Goal: Task Accomplishment & Management: Complete application form

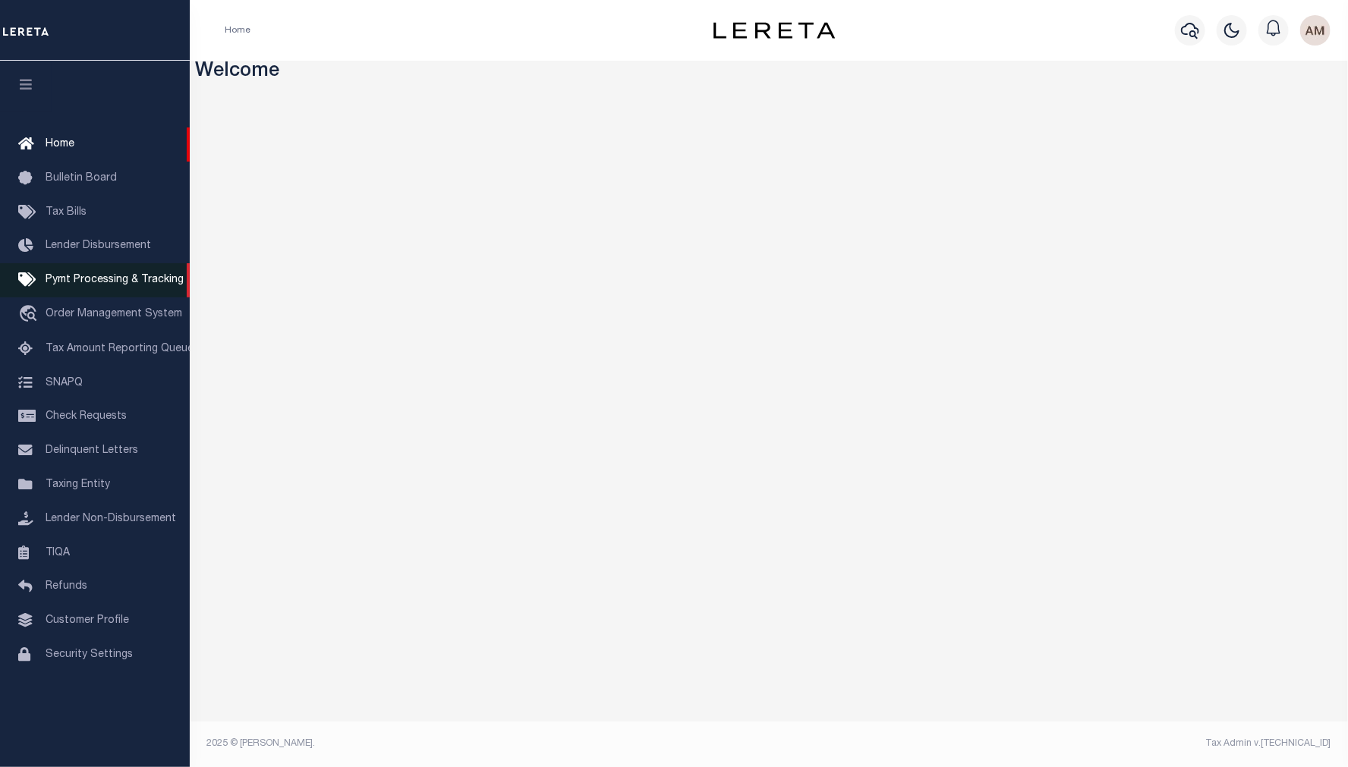
click at [117, 284] on span "Pymt Processing & Tracking" at bounding box center [115, 280] width 138 height 11
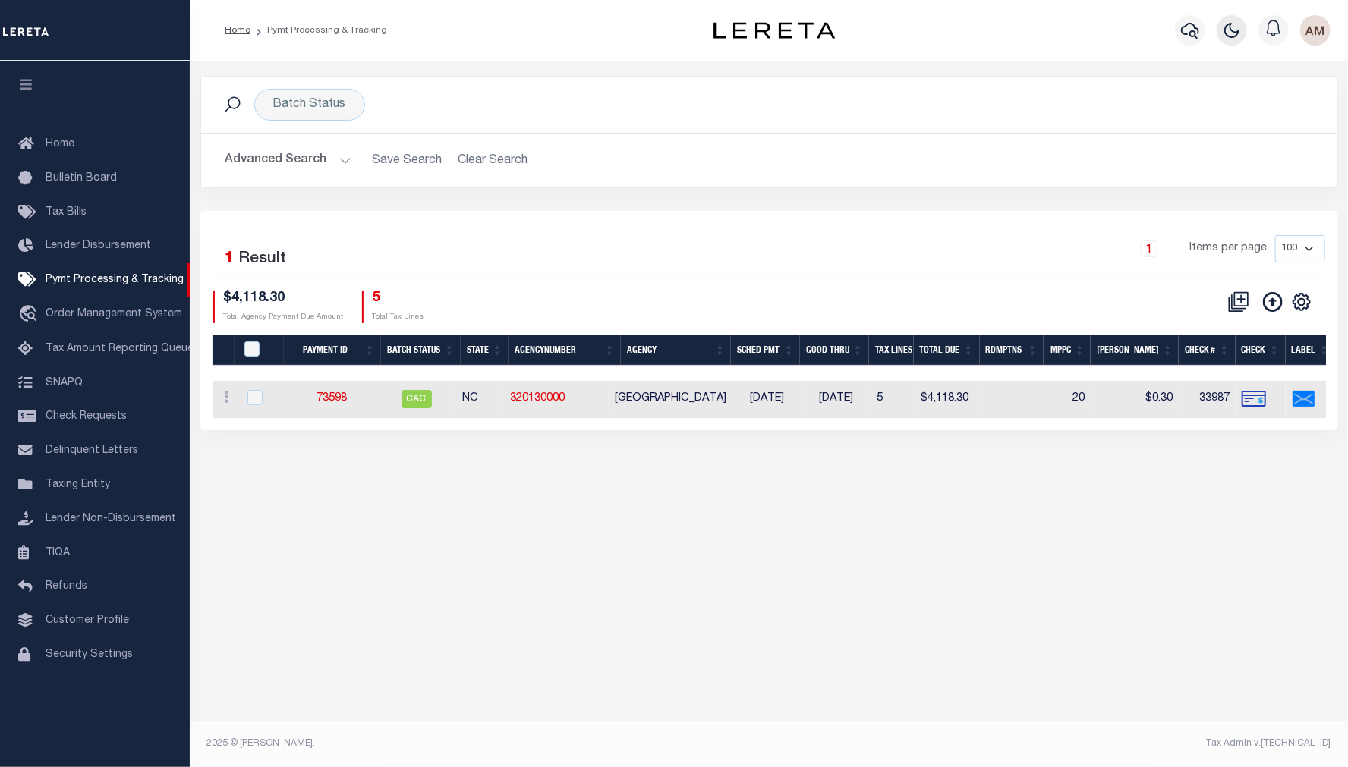
click at [1236, 24] on icon "button" at bounding box center [1232, 30] width 18 height 18
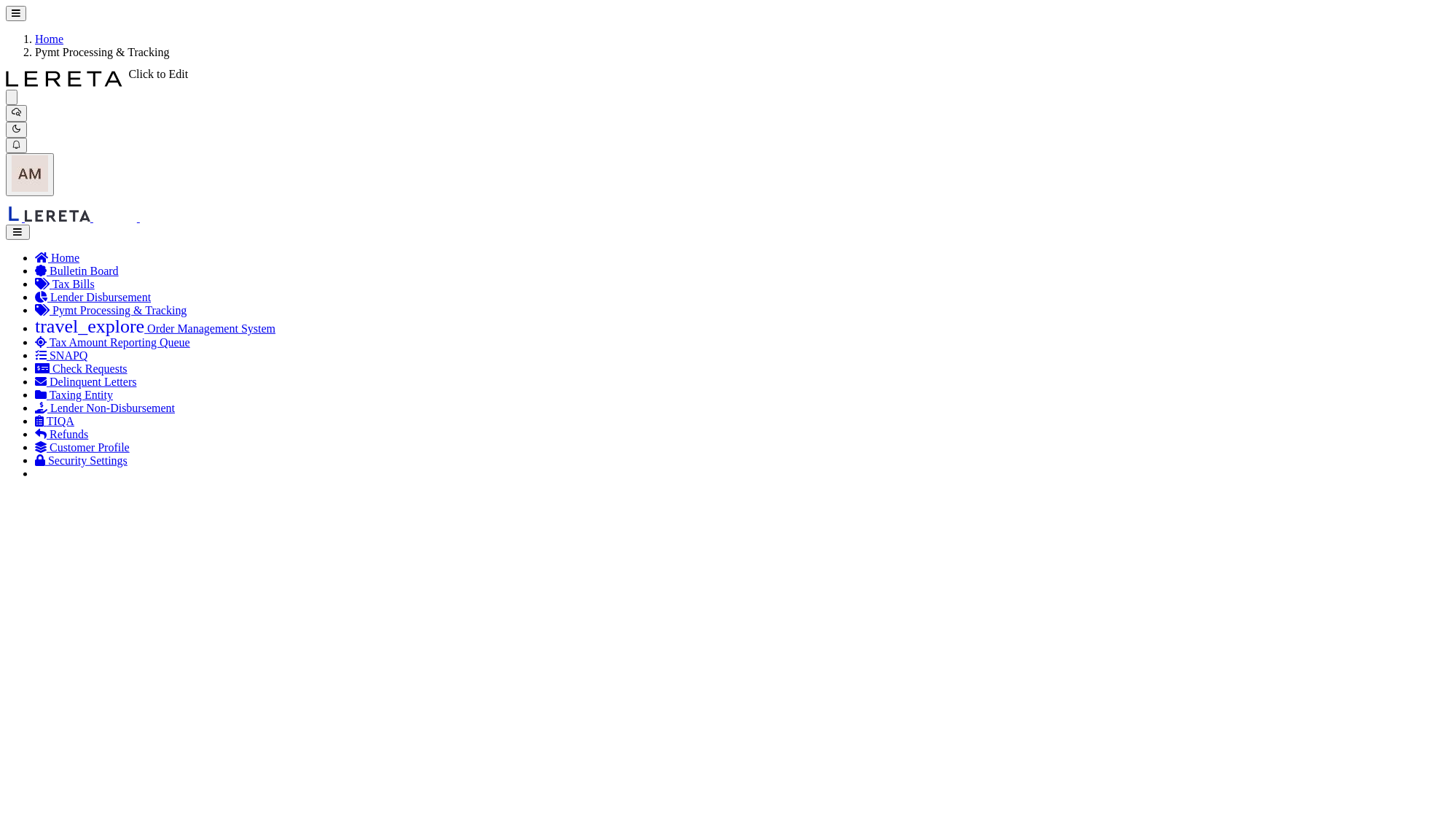
select select "RSR"
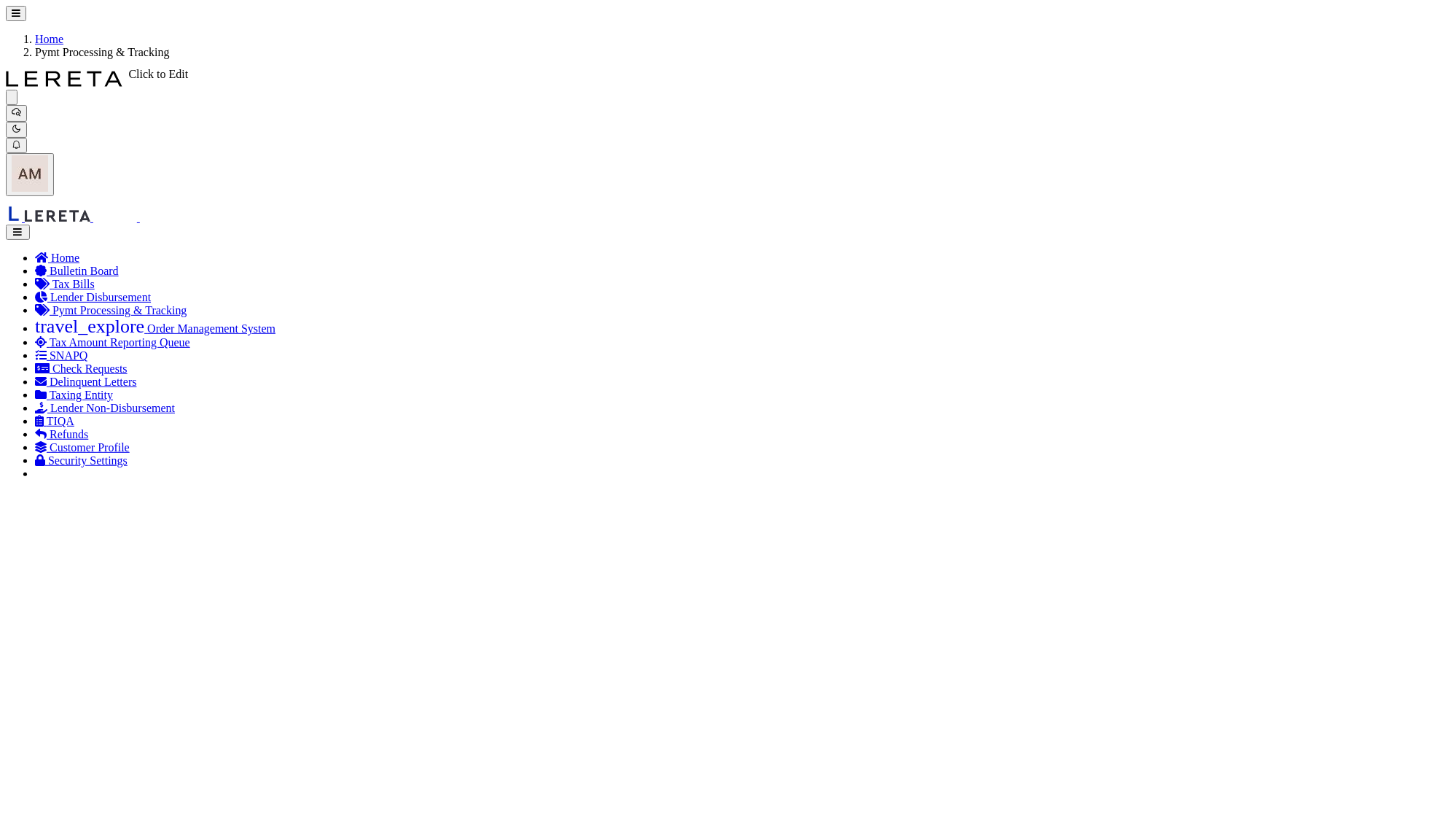
drag, startPoint x: 178, startPoint y: 204, endPoint x: -9, endPoint y: 241, distance: 190.6
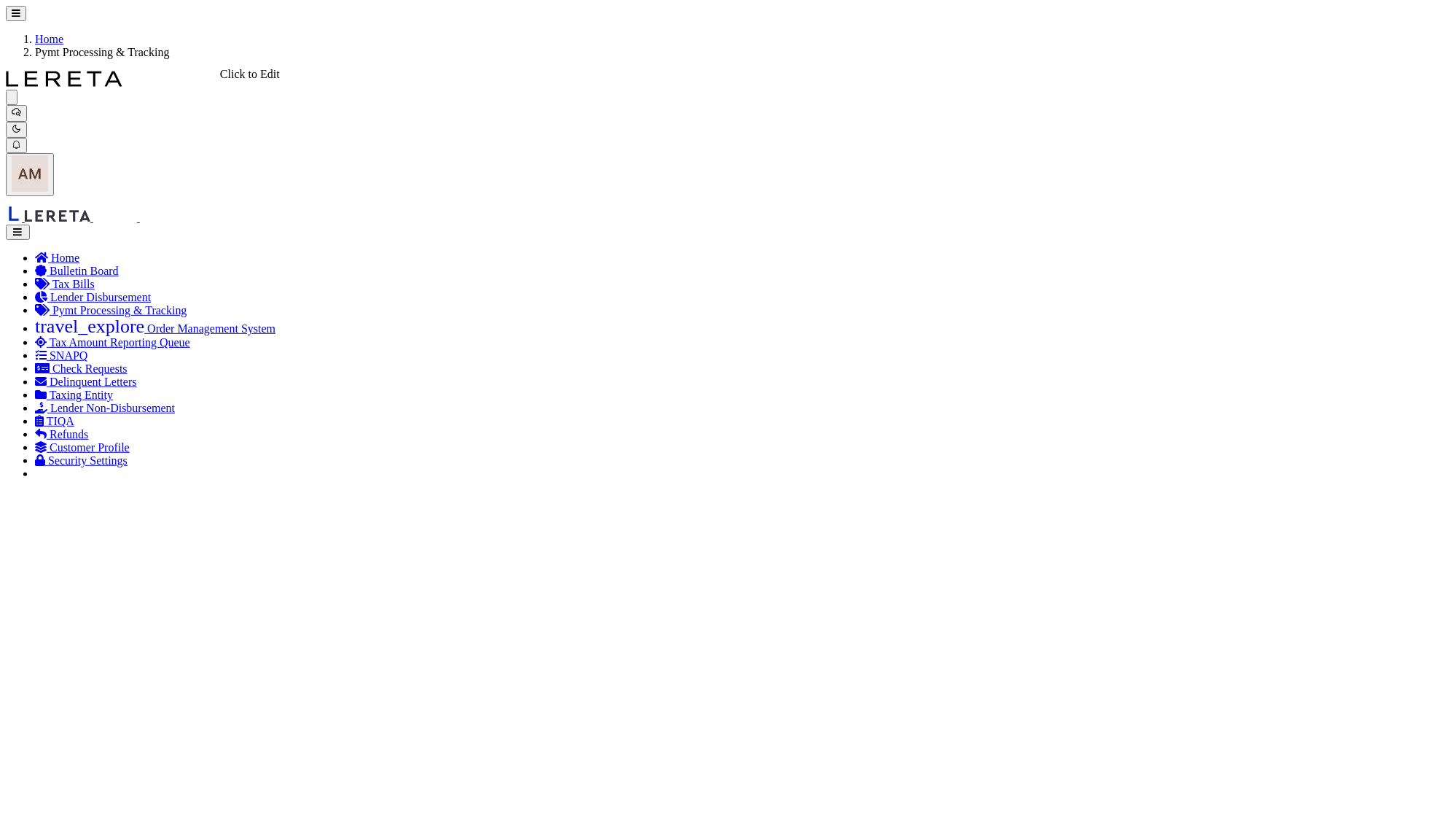
select select "RCD"
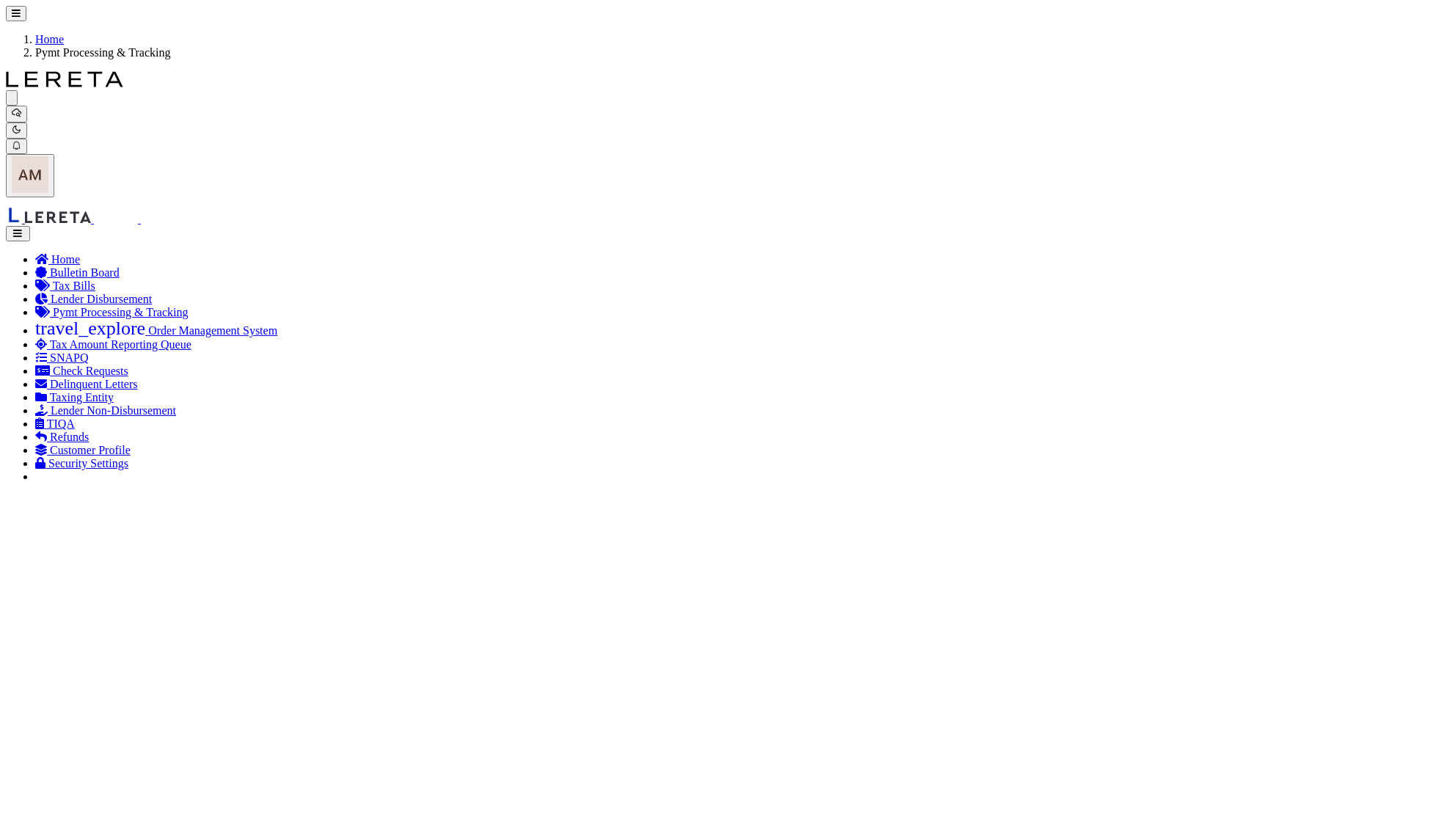
scroll to position [0, 575]
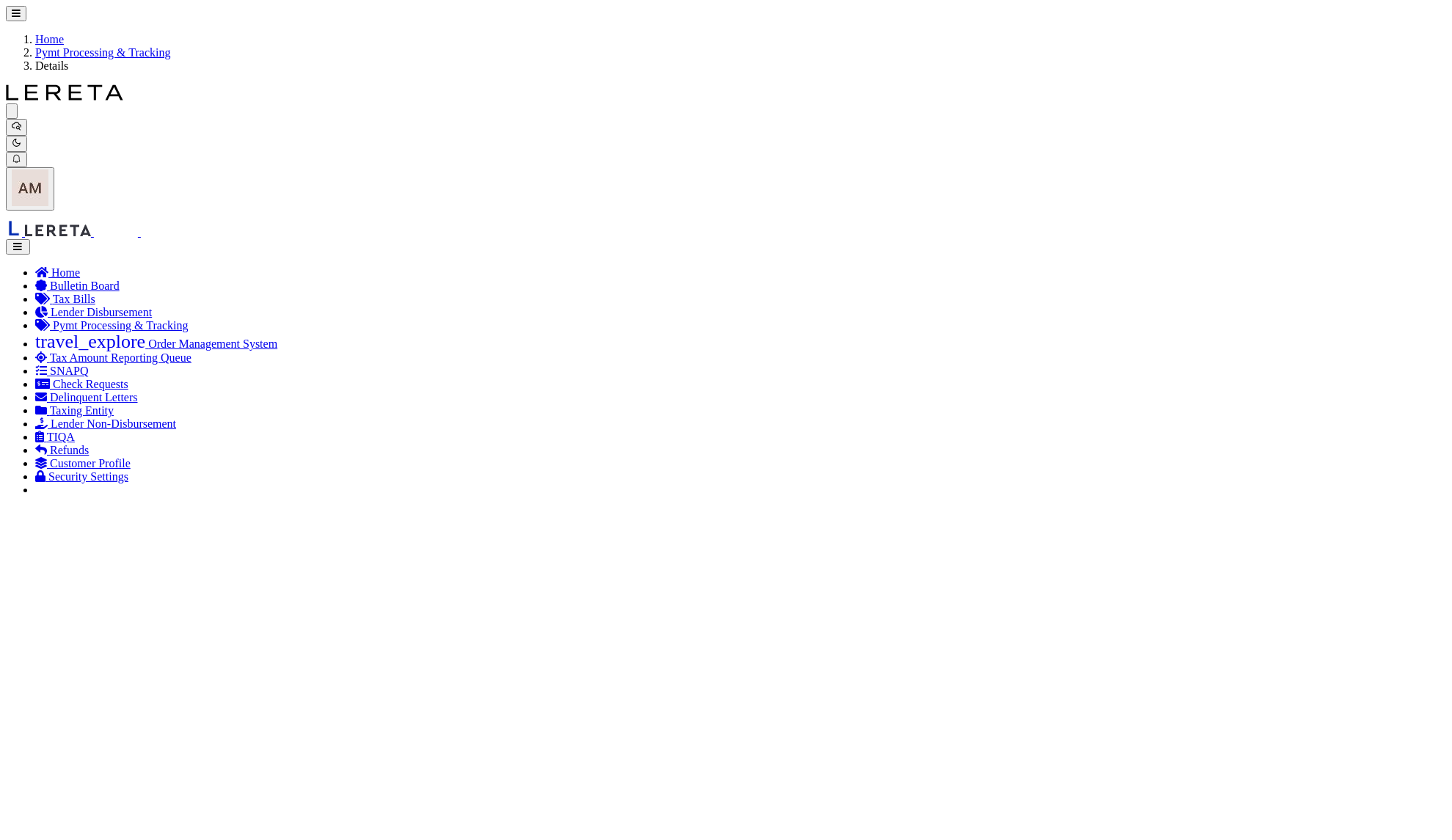
select select "RCD"
type input "[DATE]"
type input "$2.86"
select select "CHK"
type input "51163- April"
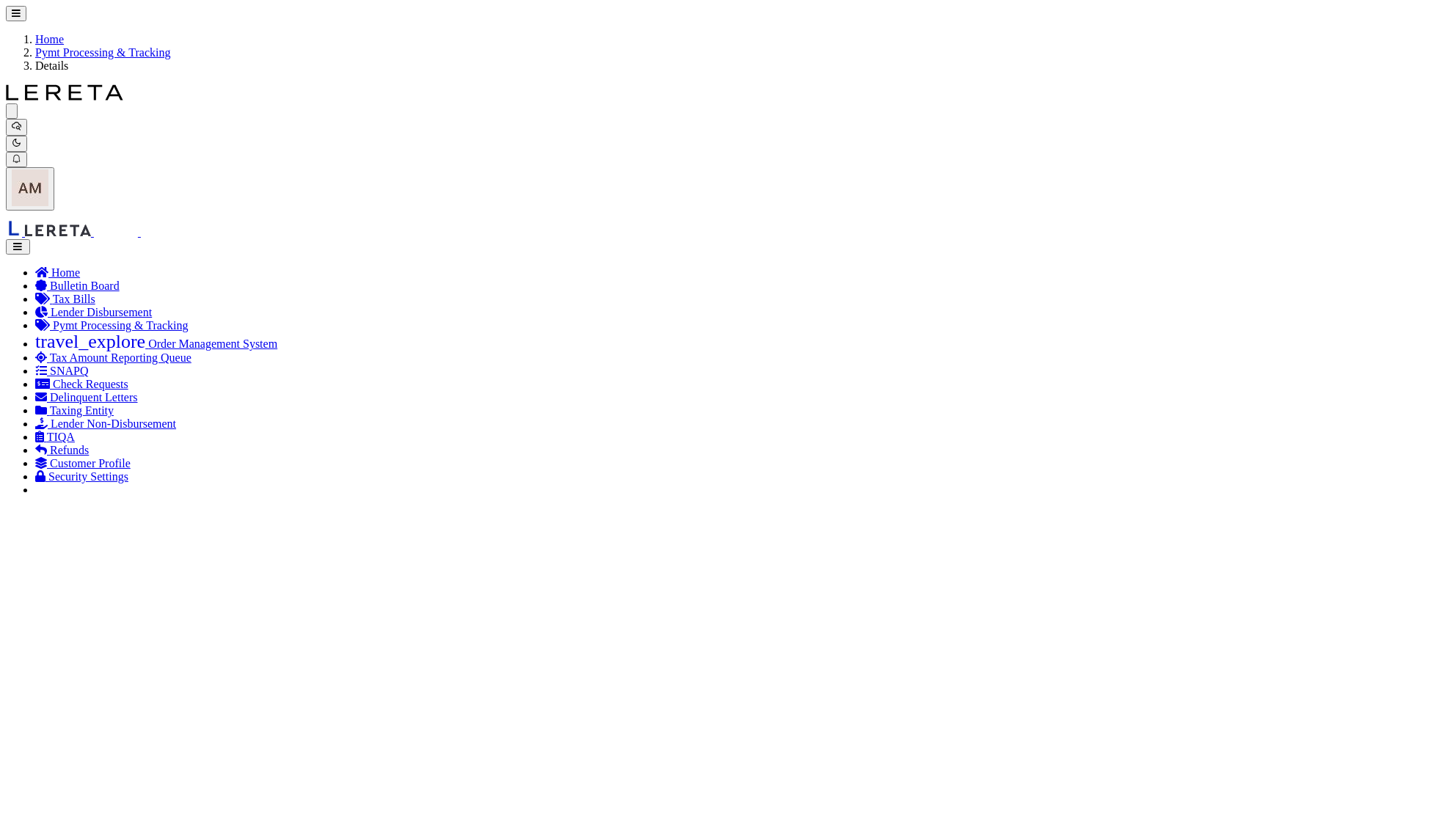
select select "[PERSON_NAME]"
checkbox input "true"
select select "USS"
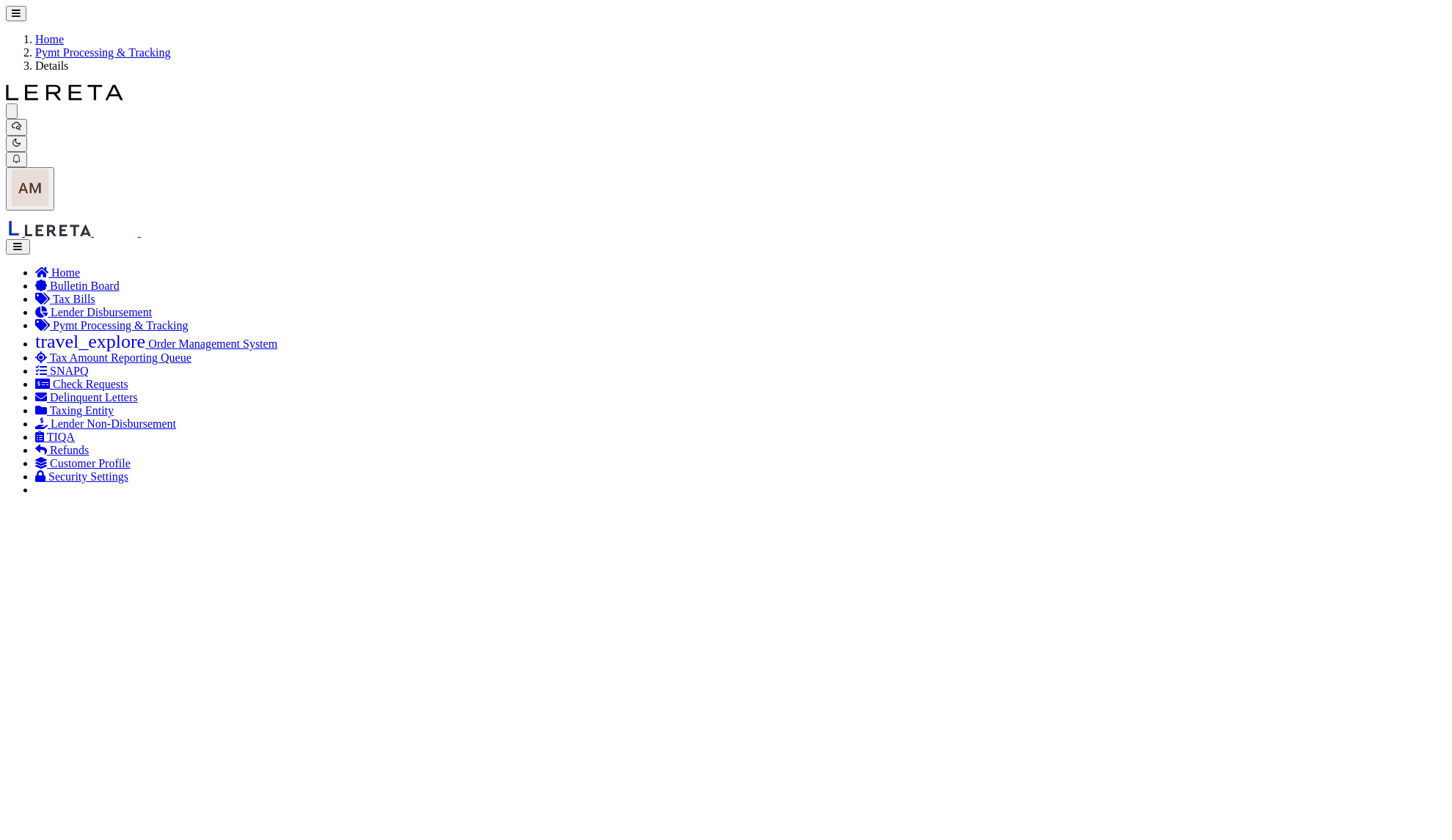
type input "[DATE]"
type input "$9.85"
type input "9205590111312635101883"
type input "Delivered, PO Box"
type input "[DATE]"
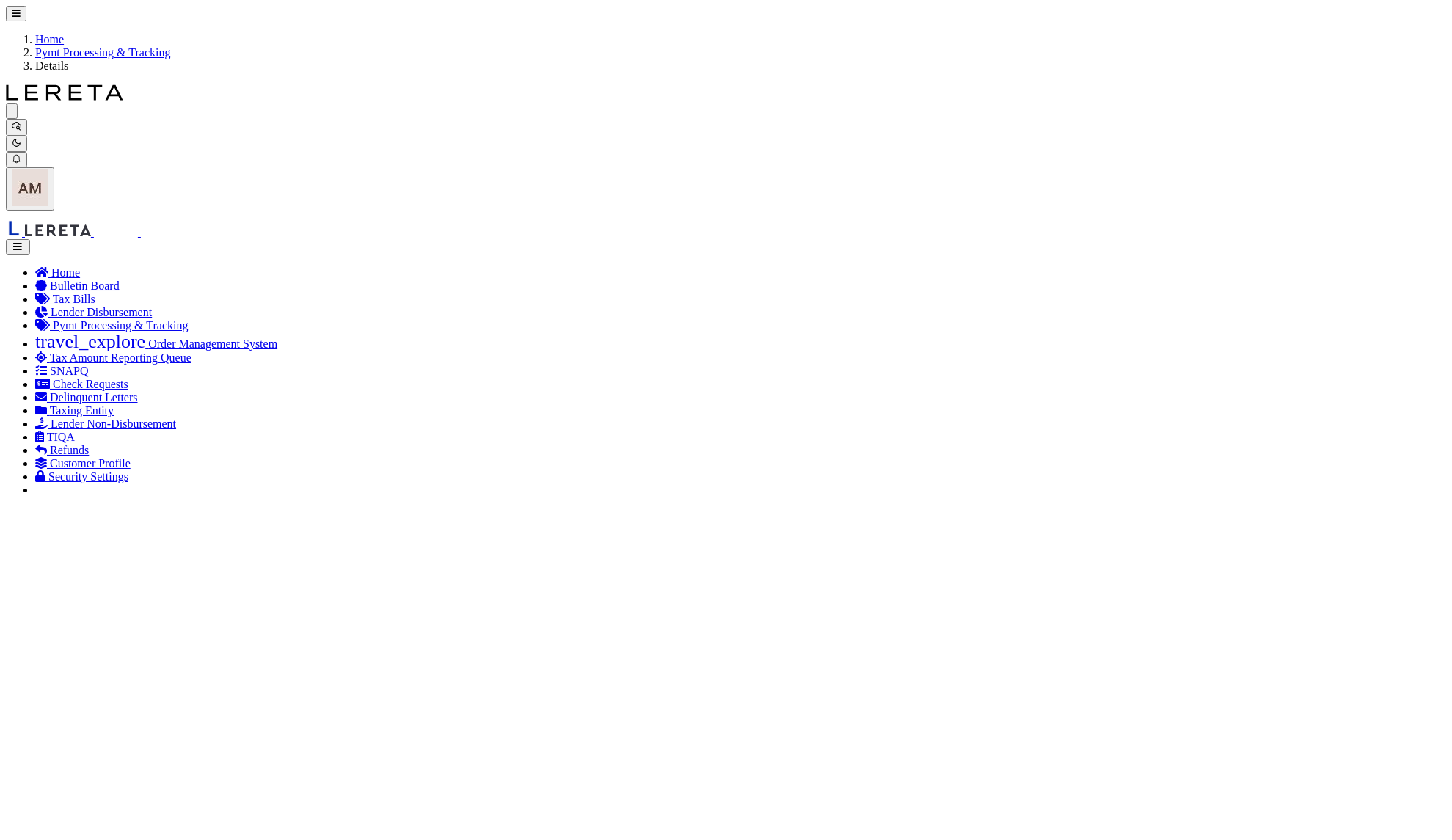
type input "1"
radio input "true"
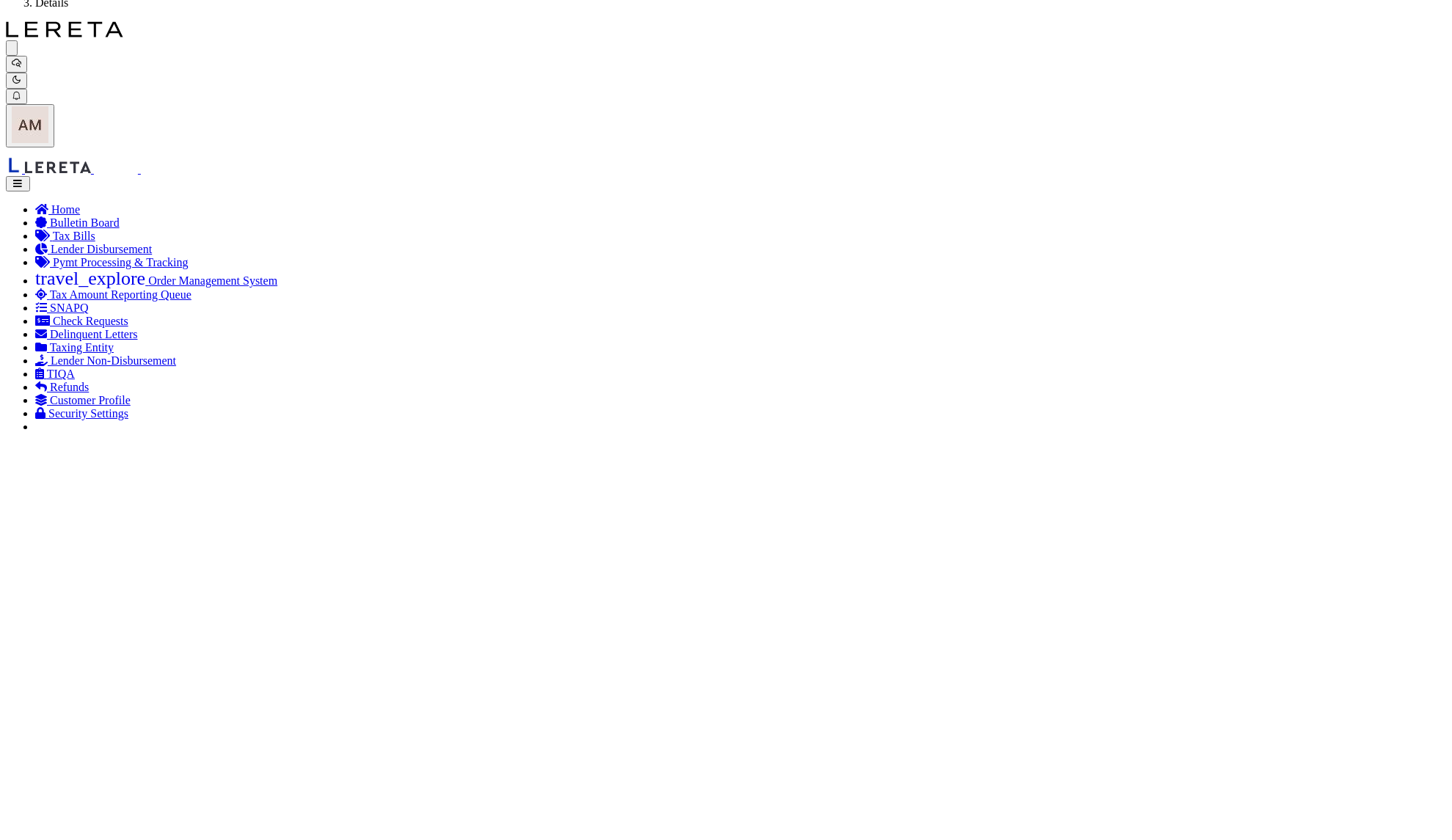
scroll to position [98, 0]
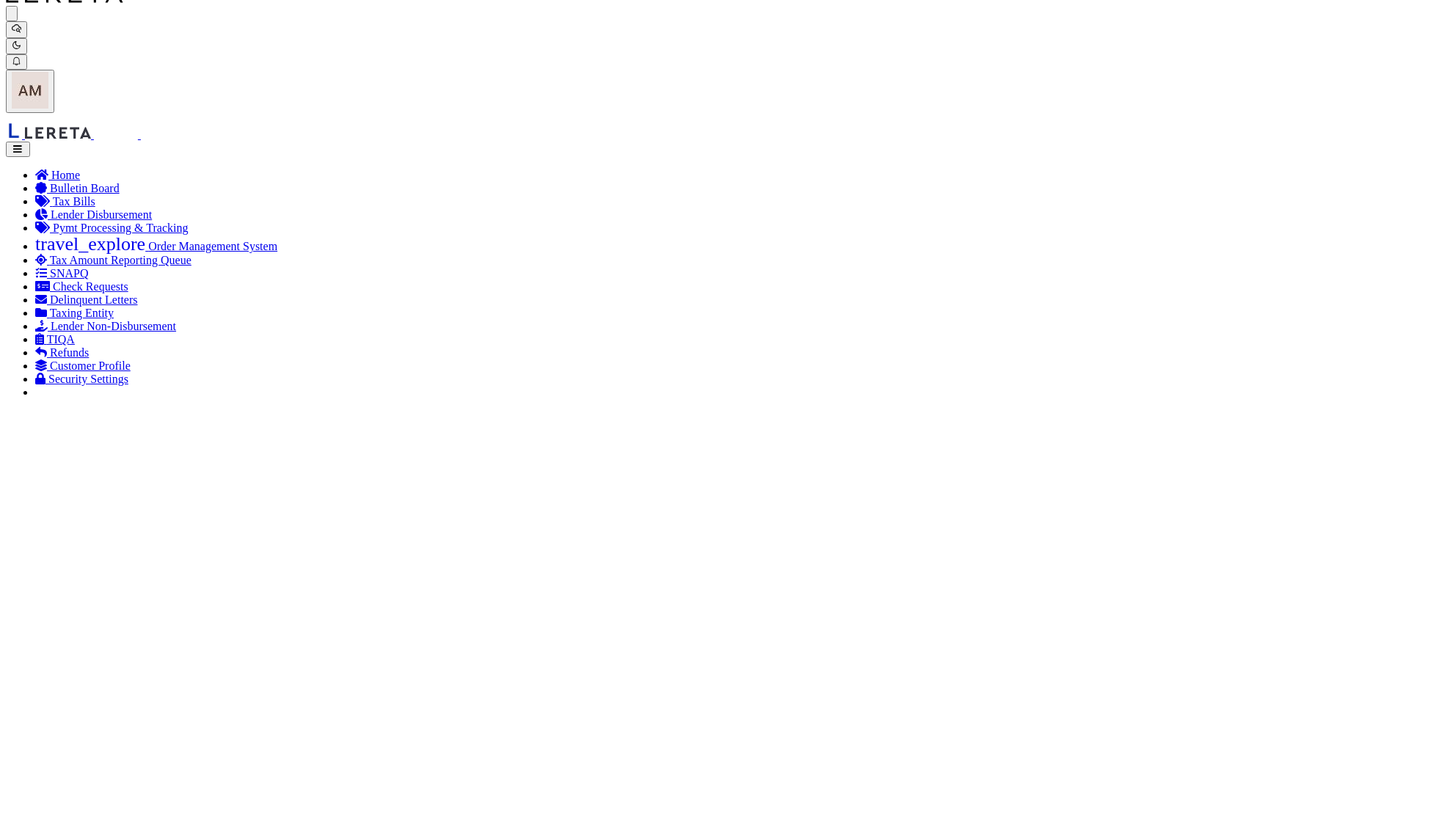
drag, startPoint x: 951, startPoint y: 732, endPoint x: 918, endPoint y: 732, distance: 33.0
copy p "14324"
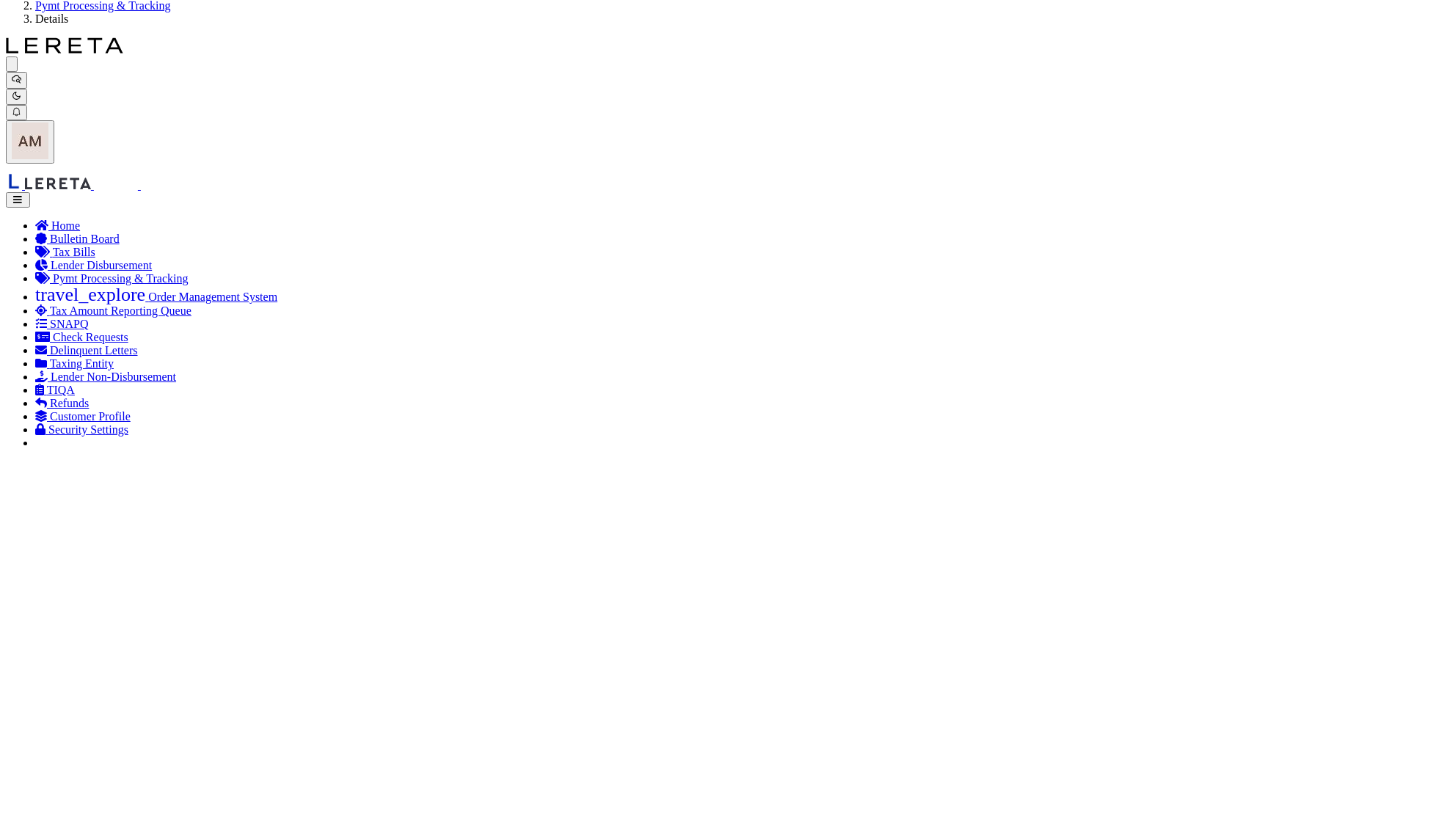
scroll to position [39, 0]
